Goal: Task Accomplishment & Management: Use online tool/utility

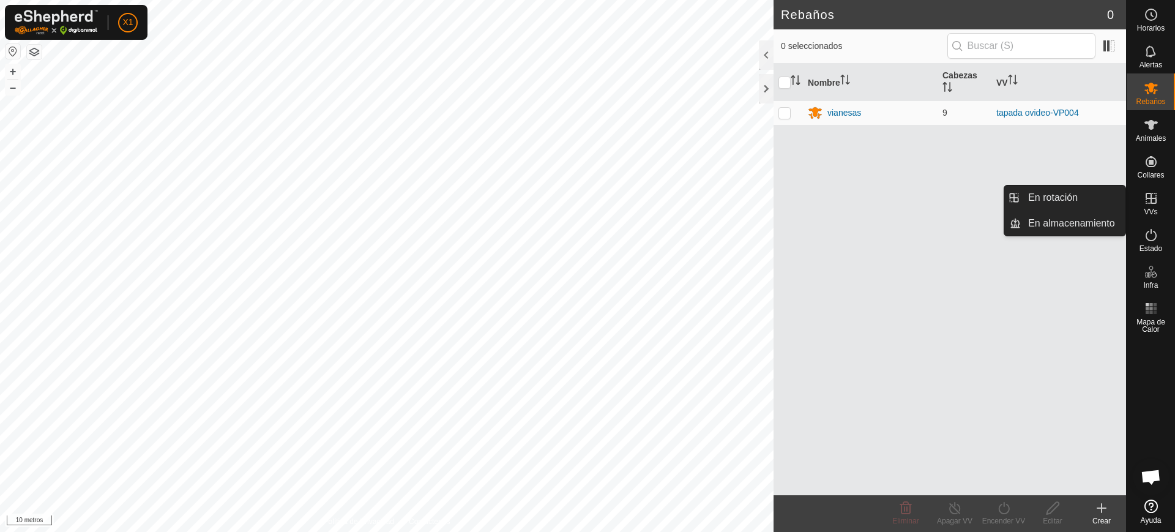
click at [1146, 205] on icon at bounding box center [1151, 198] width 15 height 15
click at [1149, 204] on icon at bounding box center [1151, 198] width 15 height 15
click at [1147, 198] on icon at bounding box center [1150, 198] width 11 height 11
click at [1058, 190] on link "En rotación" at bounding box center [1073, 197] width 105 height 24
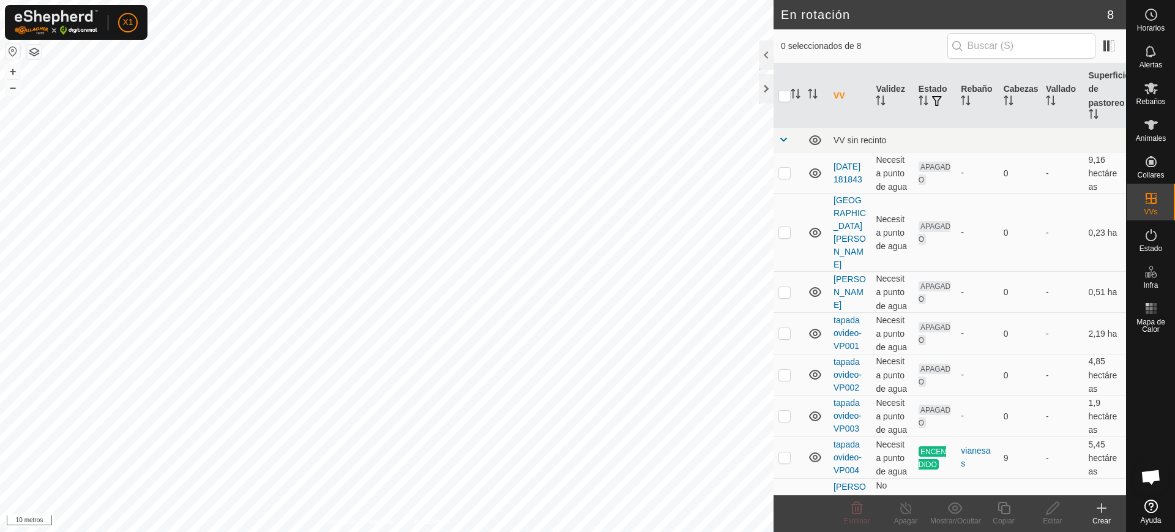
click at [1096, 508] on icon at bounding box center [1101, 507] width 15 height 15
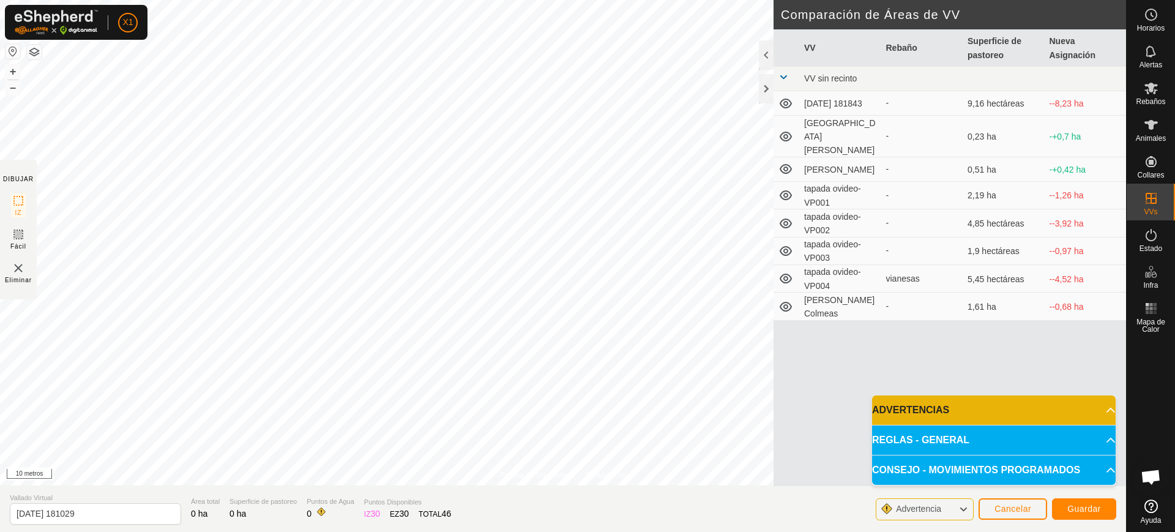
click at [516, 0] on html "X1 Horarios Alertas Rebaños Animales Collares VVs Estado Infra Mapa de Calor Ay…" at bounding box center [587, 266] width 1175 height 532
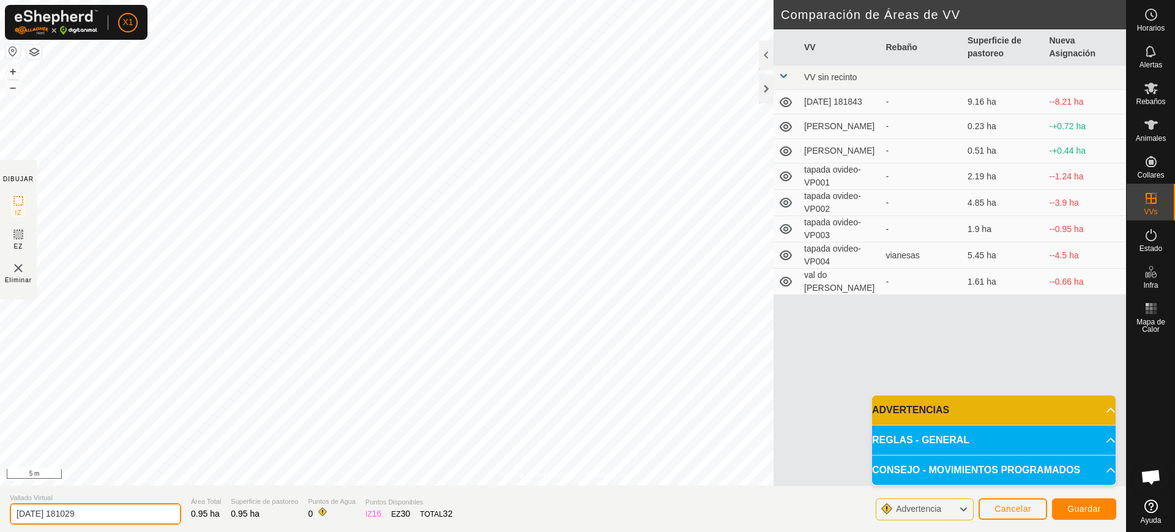
drag, startPoint x: 102, startPoint y: 508, endPoint x: 7, endPoint y: 507, distance: 94.8
click at [7, 507] on section "Vallado Virtual [DATE] 181029 Área Total 0.95 ha Superficie de pastoreo 0.95 ha…" at bounding box center [563, 508] width 1126 height 47
type input "folgueiroas justo"
click at [1074, 507] on span "Guardar" at bounding box center [1084, 509] width 34 height 10
